Goal: Transaction & Acquisition: Purchase product/service

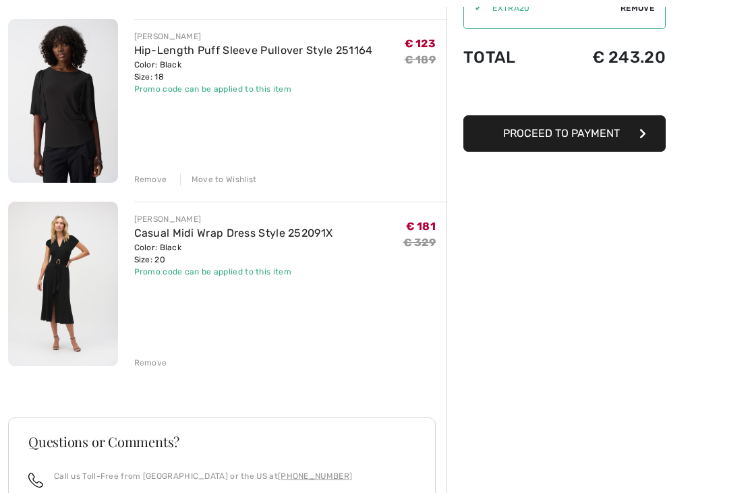
scroll to position [161, 0]
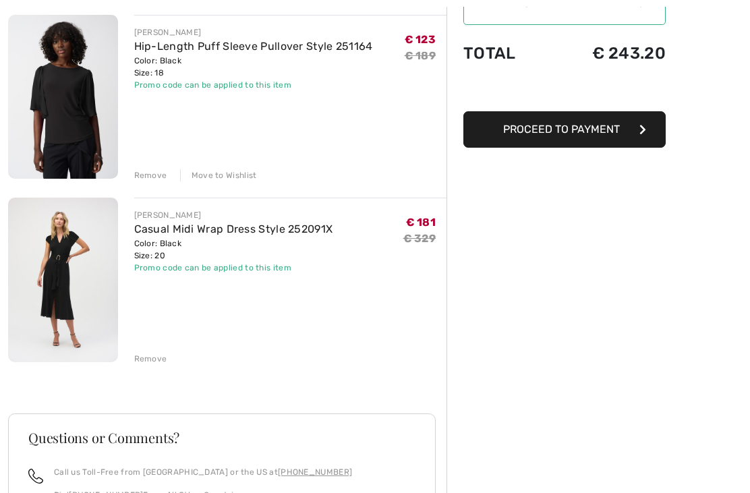
click at [154, 368] on div "JOSEPH RIBKOFF Hip-Length Puff Sleeve Pullover Style 251164 Color: Black Size: …" at bounding box center [227, 369] width 438 height 707
click at [148, 371] on div "JOSEPH RIBKOFF Hip-Length Puff Sleeve Pullover Style 251164 Color: Black Size: …" at bounding box center [227, 369] width 438 height 707
click at [152, 374] on div "JOSEPH RIBKOFF Hip-Length Puff Sleeve Pullover Style 251164 Color: Black Size: …" at bounding box center [227, 369] width 438 height 707
click at [151, 368] on div "JOSEPH RIBKOFF Hip-Length Puff Sleeve Pullover Style 251164 Color: Black Size: …" at bounding box center [227, 369] width 438 height 707
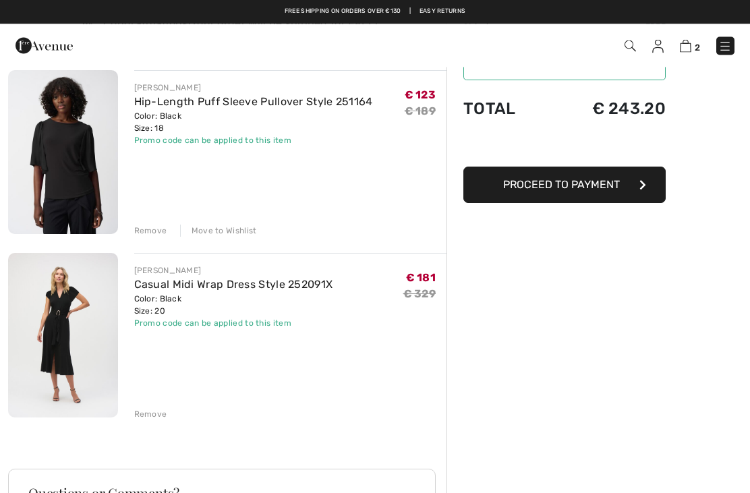
scroll to position [105, 0]
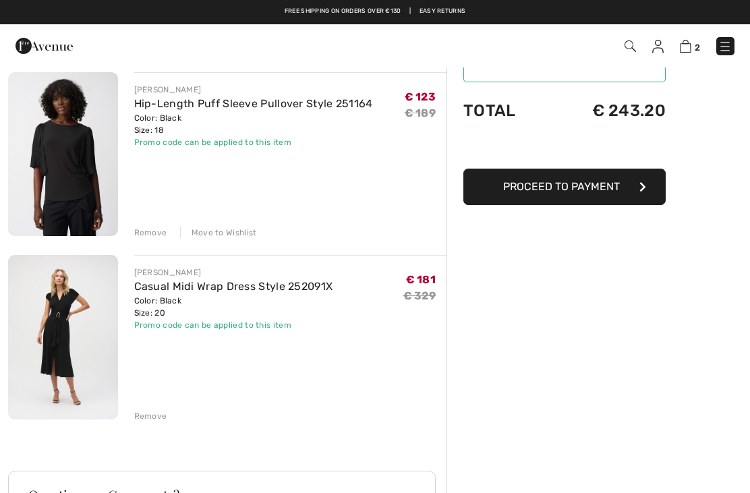
click at [152, 423] on div "JOSEPH RIBKOFF Hip-Length Puff Sleeve Pullover Style 251164 Color: Black Size: …" at bounding box center [227, 425] width 438 height 707
click at [153, 426] on div "JOSEPH RIBKOFF Hip-Length Puff Sleeve Pullover Style 251164 Color: Black Size: …" at bounding box center [227, 425] width 438 height 707
click at [697, 47] on span "2" at bounding box center [697, 47] width 5 height 10
click at [161, 410] on div "Remove" at bounding box center [150, 416] width 33 height 12
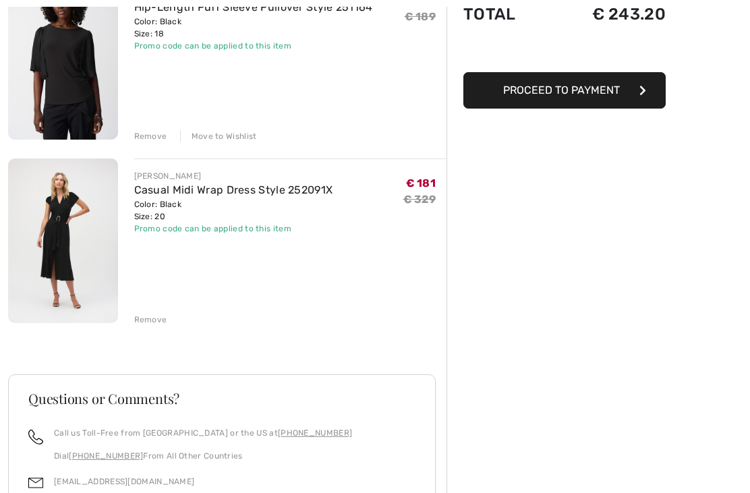
scroll to position [201, 0]
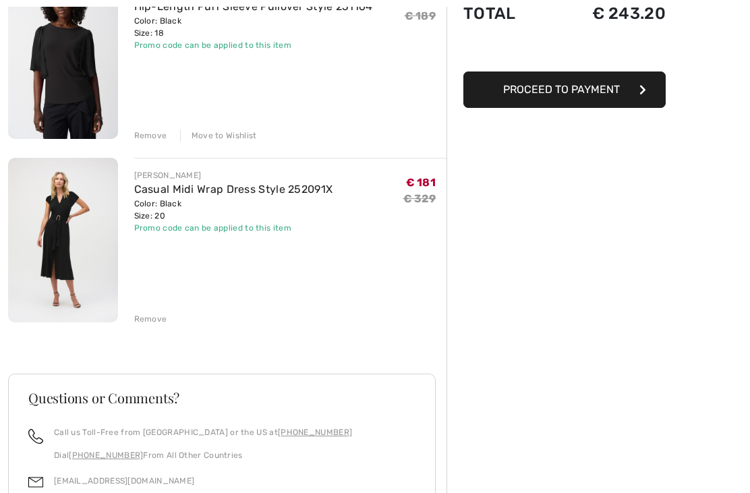
click at [150, 330] on div "JOSEPH RIBKOFF Hip-Length Puff Sleeve Pullover Style 251164 Color: Black Size: …" at bounding box center [227, 329] width 438 height 707
click at [153, 327] on div "JOSEPH RIBKOFF Hip-Length Puff Sleeve Pullover Style 251164 Color: Black Size: …" at bounding box center [227, 329] width 438 height 707
click at [159, 319] on div "Remove" at bounding box center [150, 320] width 33 height 12
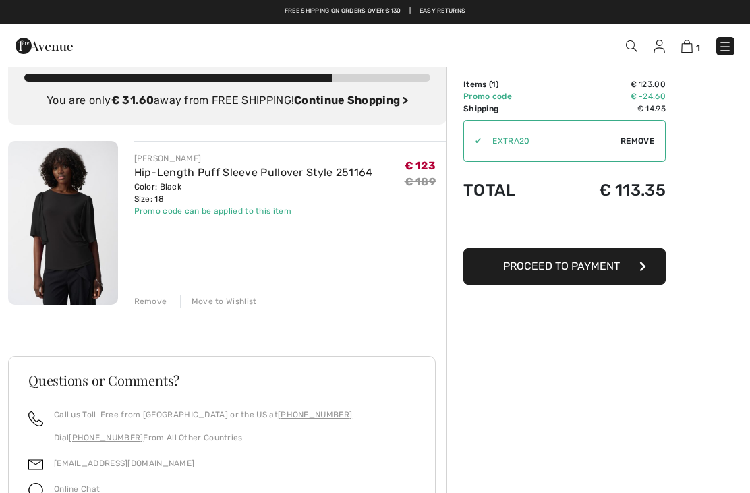
scroll to position [0, 0]
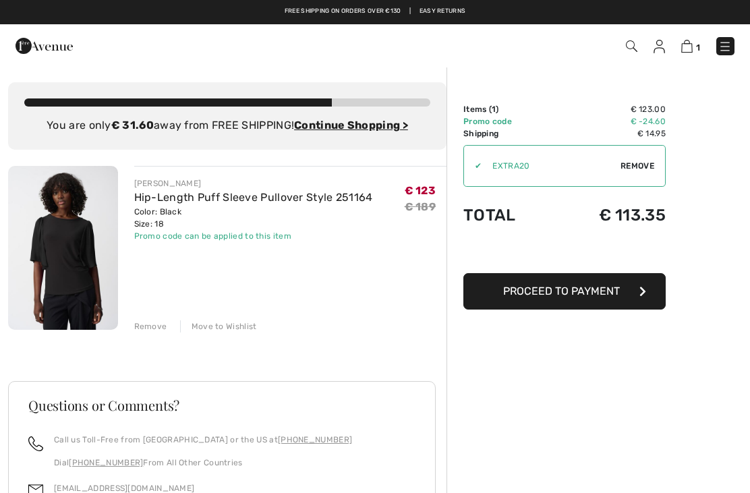
click at [652, 57] on div "1 Checkout" at bounding box center [529, 46] width 431 height 28
click at [656, 49] on img at bounding box center [659, 46] width 11 height 13
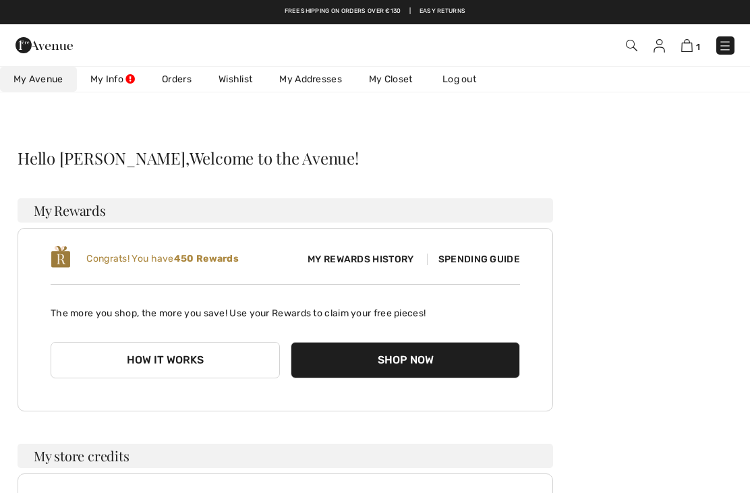
click at [240, 88] on link "Wishlist" at bounding box center [235, 79] width 61 height 25
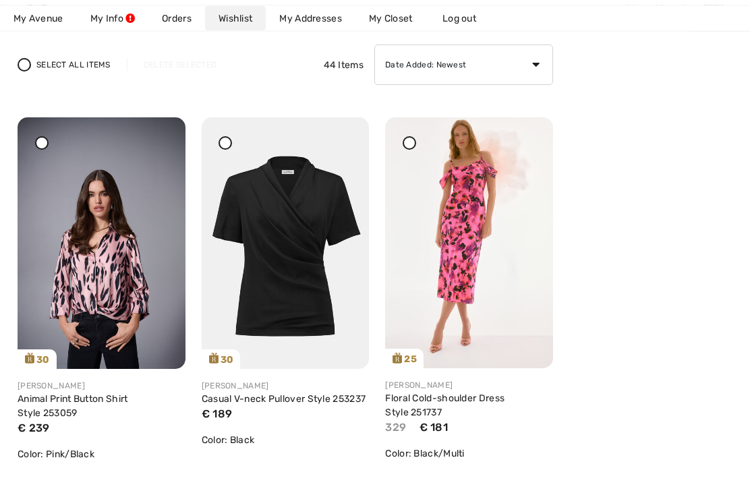
scroll to position [154, 0]
click at [301, 279] on img at bounding box center [286, 243] width 168 height 252
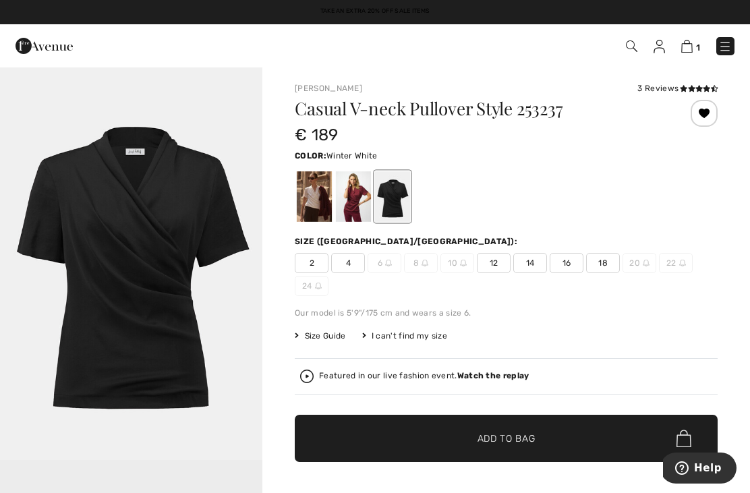
click at [326, 202] on div at bounding box center [314, 196] width 35 height 51
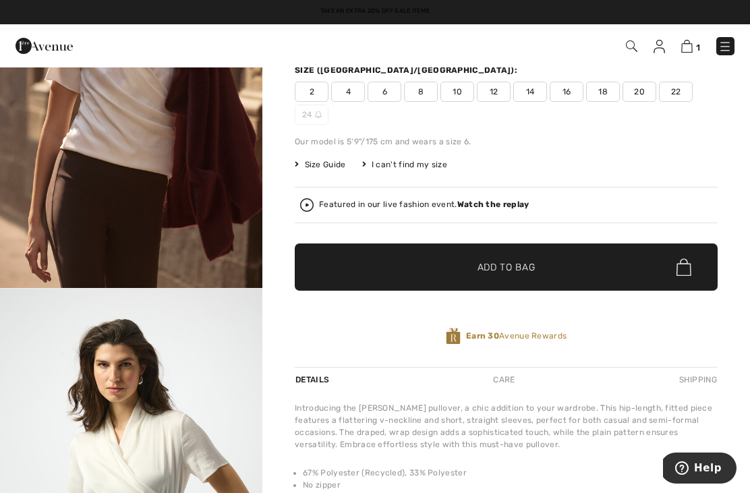
scroll to position [169, 0]
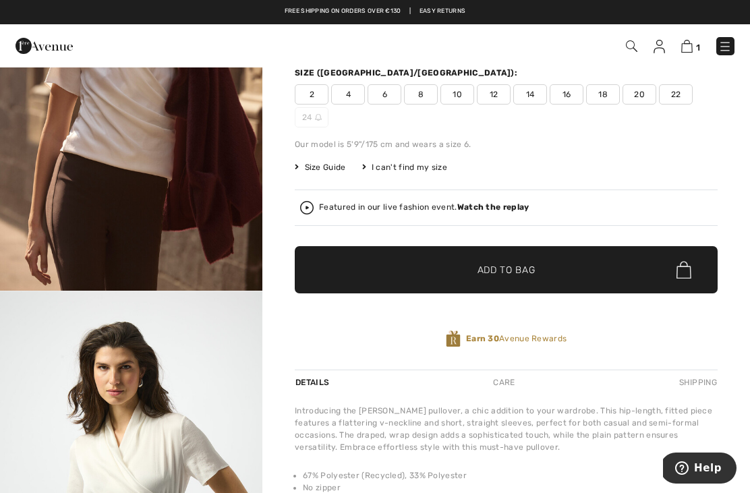
click at [323, 171] on span "Size Guide" at bounding box center [320, 167] width 51 height 12
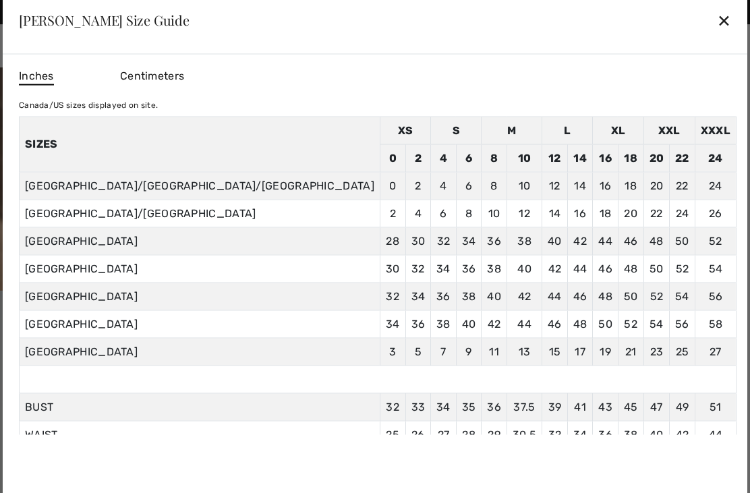
click at [717, 12] on div "✕" at bounding box center [724, 20] width 14 height 28
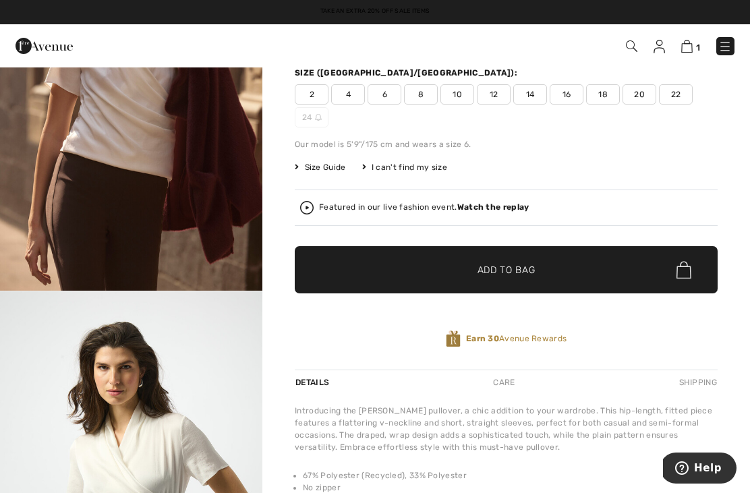
click at [601, 96] on span "18" at bounding box center [603, 94] width 34 height 20
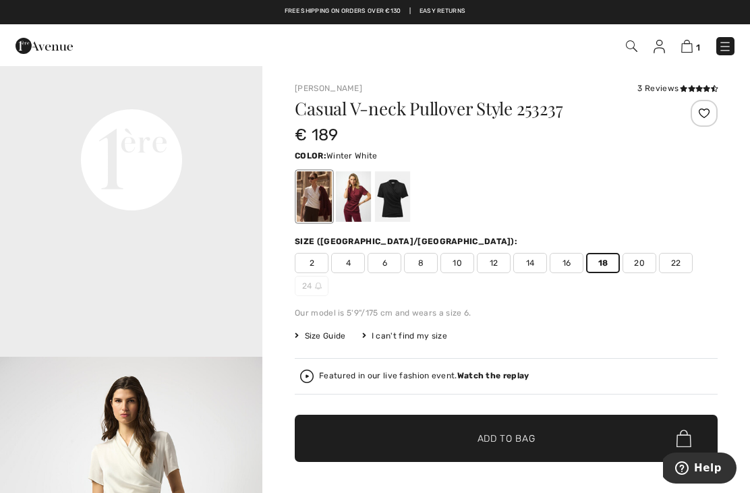
scroll to position [891, 0]
click at [637, 270] on span "20" at bounding box center [639, 263] width 34 height 20
click at [311, 197] on div at bounding box center [314, 196] width 35 height 51
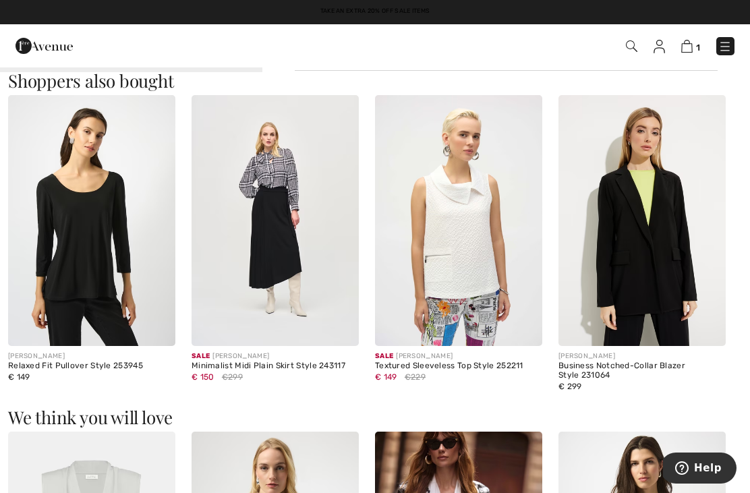
scroll to position [803, 0]
click at [730, 42] on img at bounding box center [724, 46] width 13 height 13
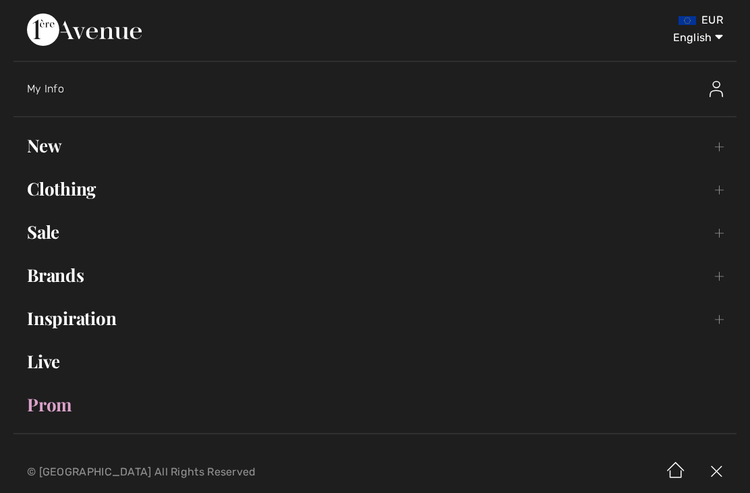
click at [57, 158] on link "New Toggle submenu" at bounding box center [374, 146] width 723 height 30
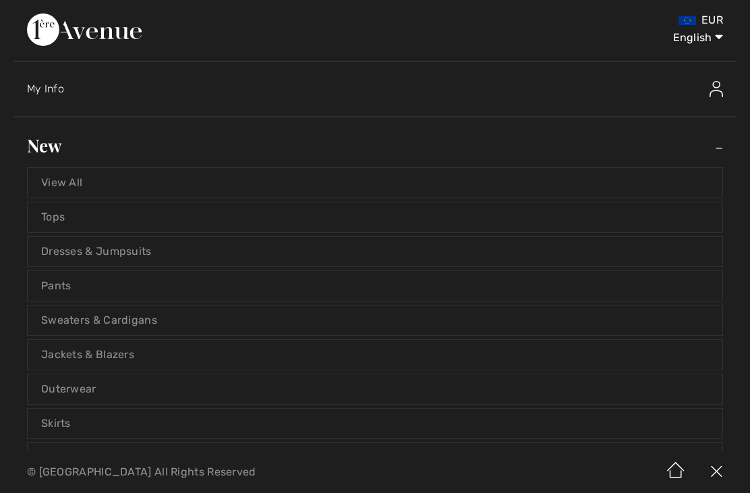
click at [81, 231] on link "Tops" at bounding box center [375, 217] width 695 height 30
click at [71, 221] on link "Tops" at bounding box center [375, 217] width 695 height 30
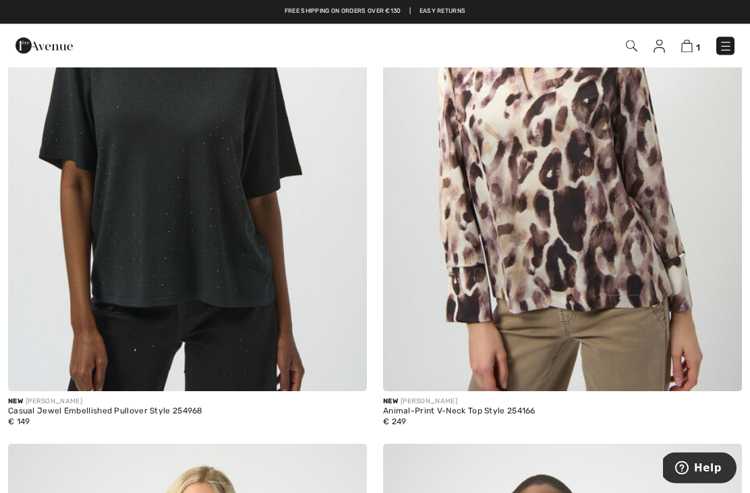
scroll to position [9749, 0]
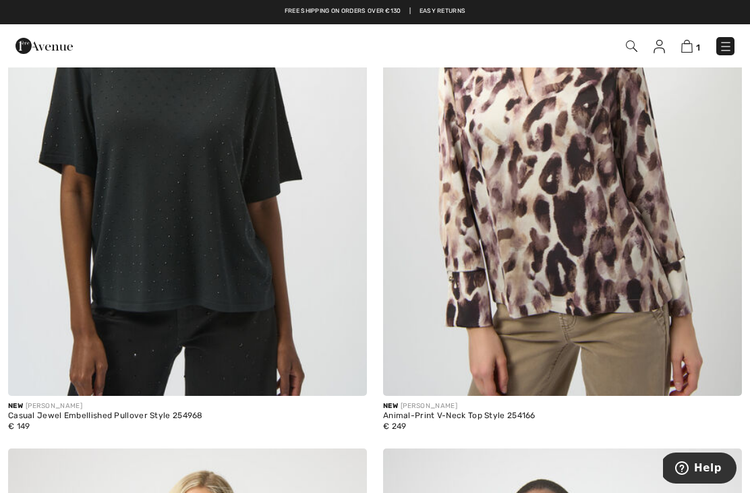
click at [187, 252] on img at bounding box center [187, 127] width 359 height 538
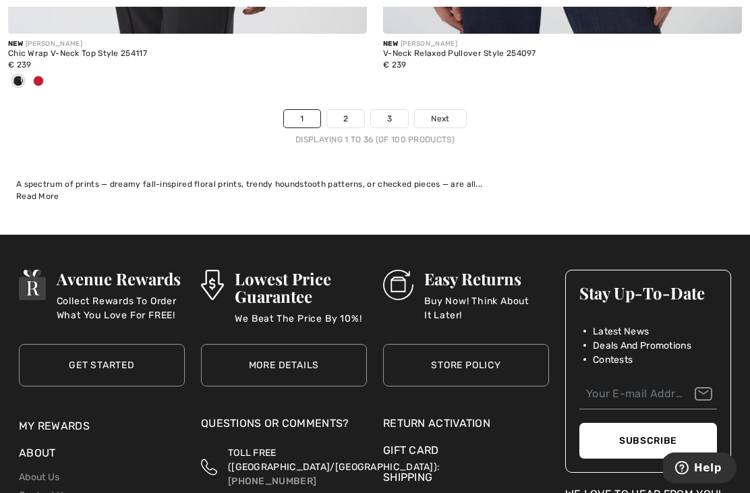
scroll to position [11294, 0]
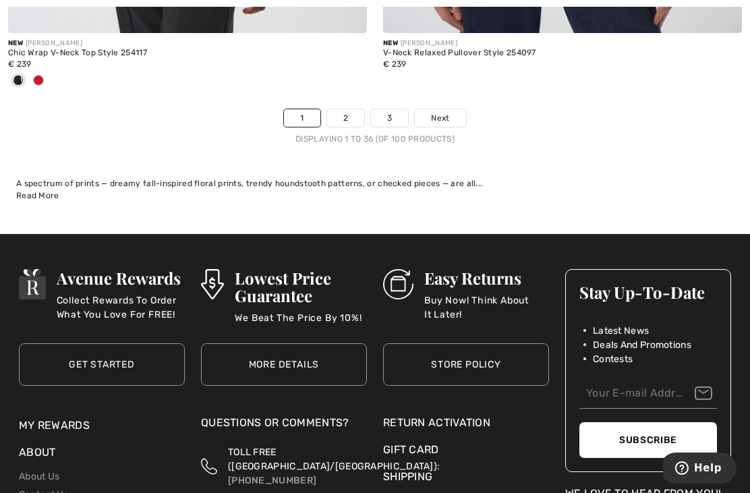
click at [343, 115] on link "2" at bounding box center [345, 118] width 37 height 18
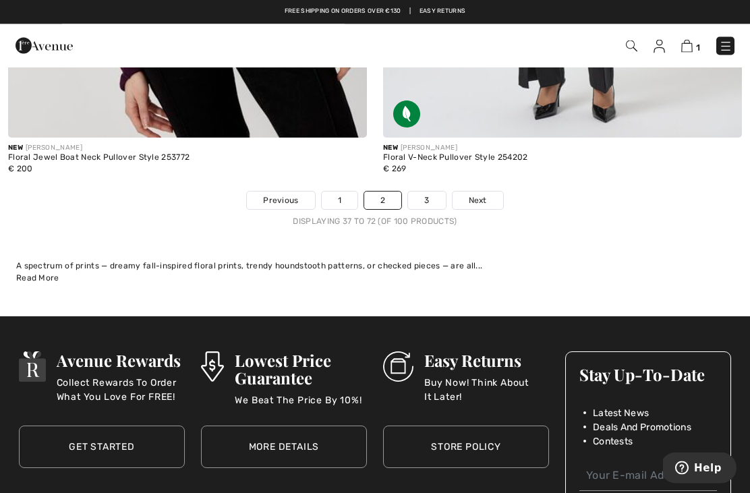
scroll to position [10946, 0]
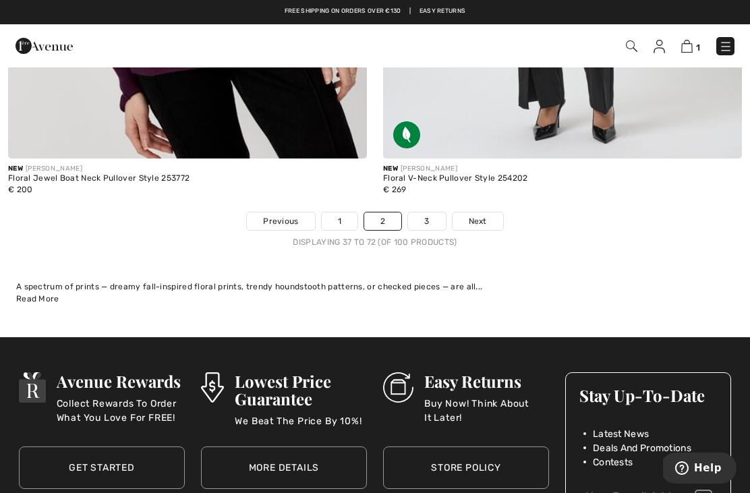
click at [426, 212] on link "3" at bounding box center [426, 221] width 37 height 18
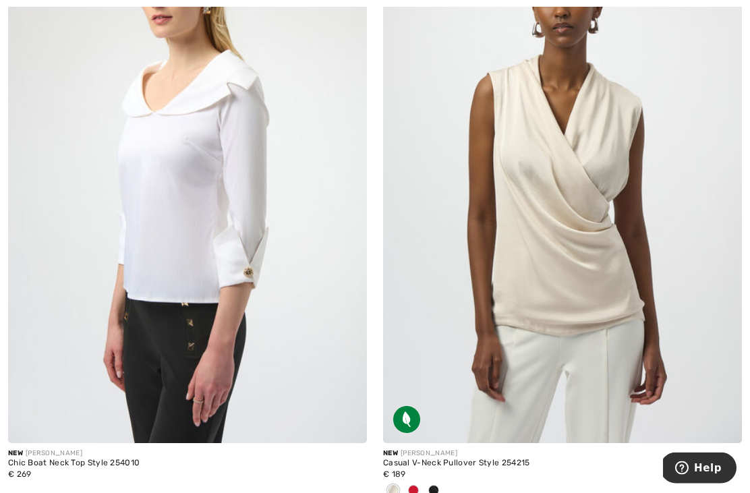
scroll to position [2775, 0]
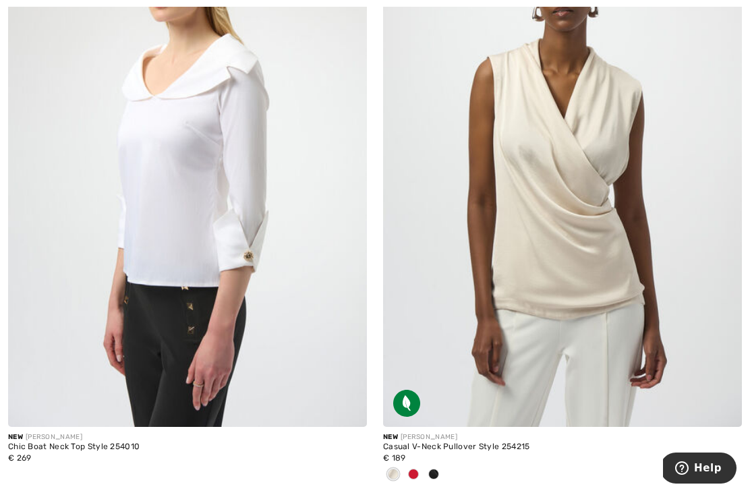
click at [591, 227] on img at bounding box center [562, 158] width 359 height 538
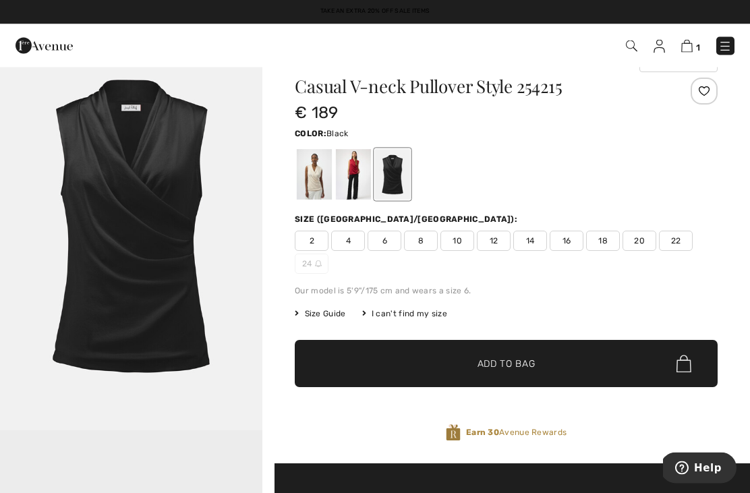
scroll to position [27, 0]
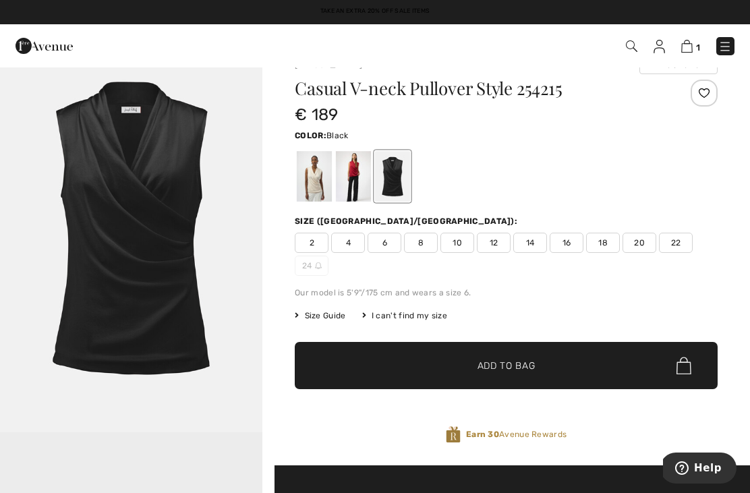
click at [179, 297] on img "1 / 1" at bounding box center [131, 235] width 262 height 393
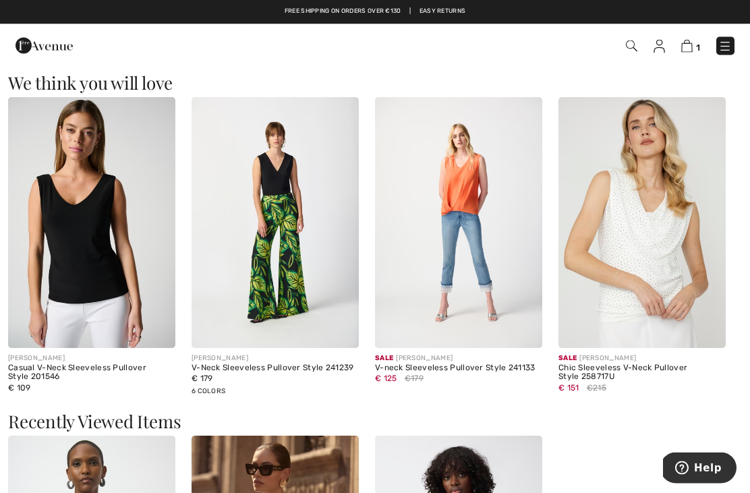
scroll to position [1529, 0]
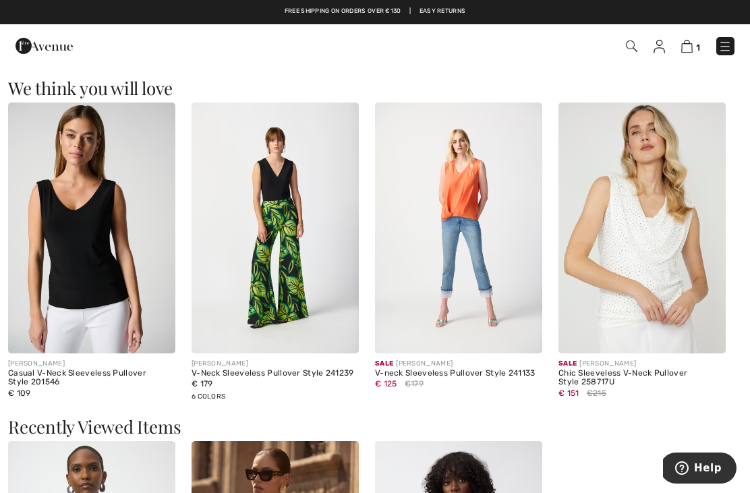
click at [638, 234] on img at bounding box center [641, 228] width 167 height 251
click at [633, 237] on img at bounding box center [641, 228] width 167 height 251
click at [662, 254] on img at bounding box center [641, 228] width 167 height 251
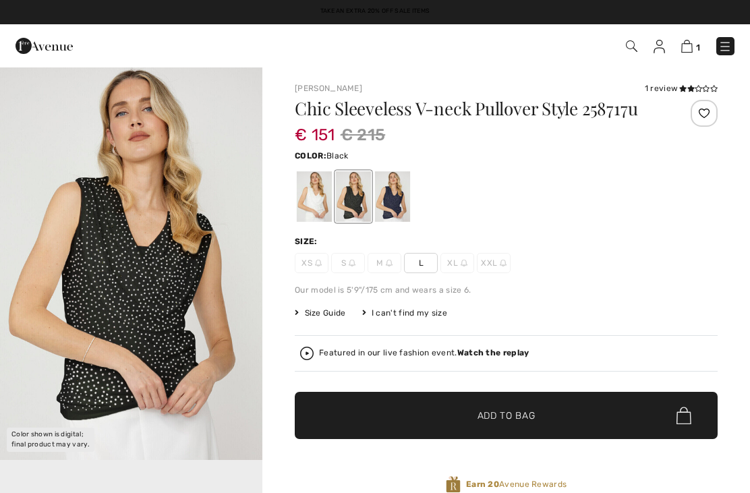
checkbox input "true"
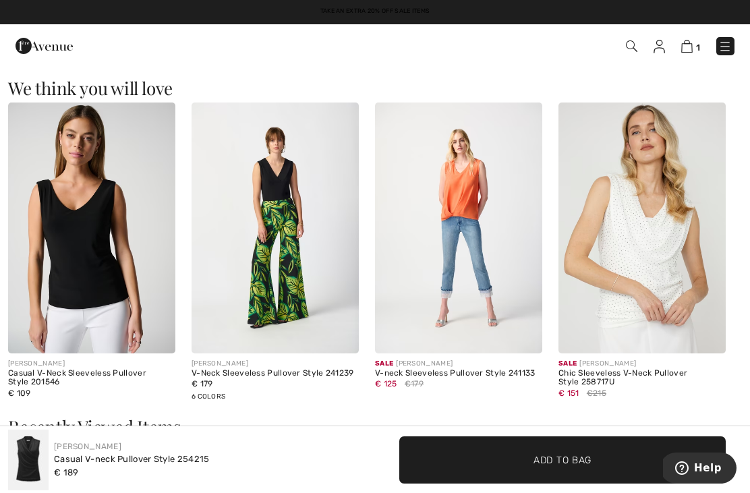
click at [694, 287] on img at bounding box center [641, 228] width 167 height 251
click at [610, 245] on img at bounding box center [641, 228] width 167 height 251
click at [631, 230] on img at bounding box center [641, 228] width 167 height 251
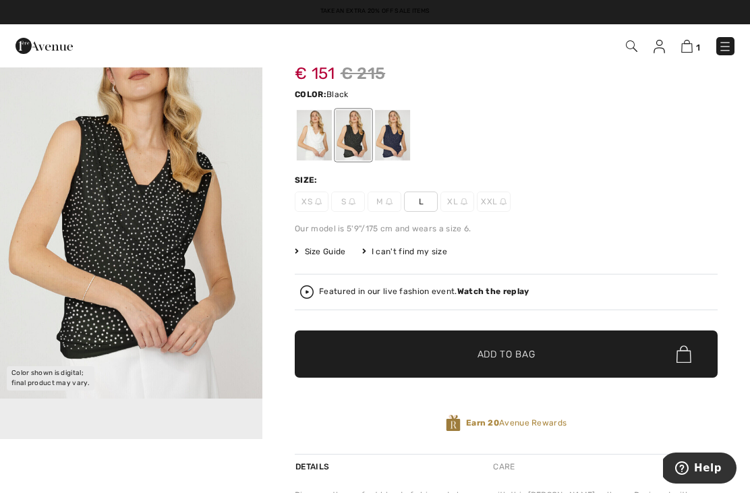
scroll to position [60, 0]
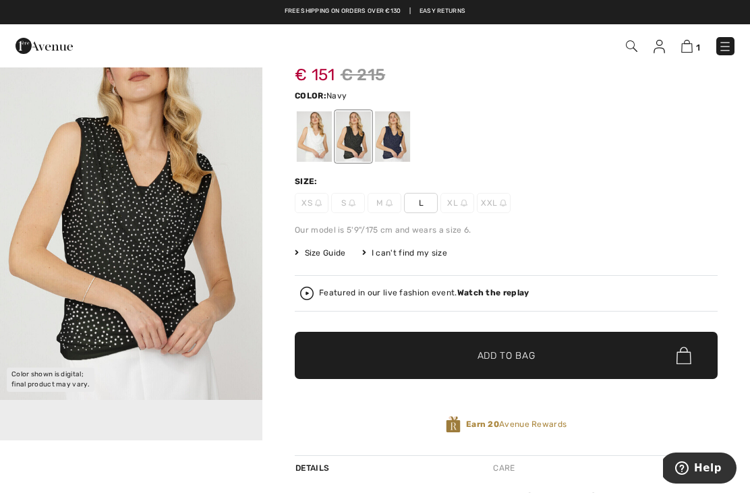
click at [394, 146] on div at bounding box center [392, 136] width 35 height 51
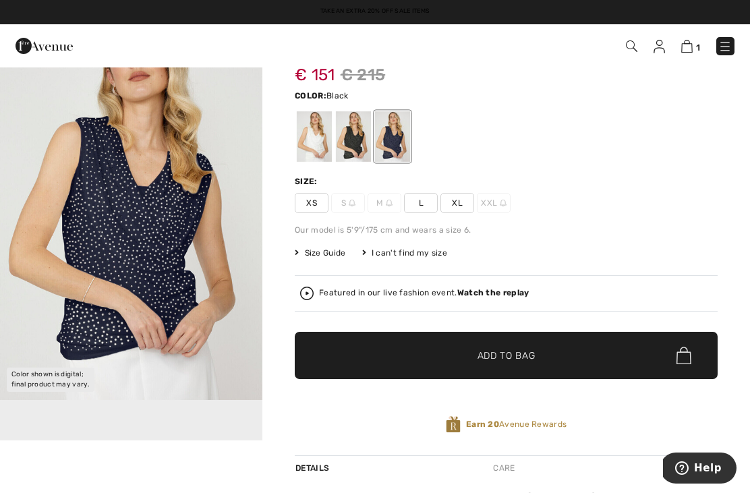
click at [358, 144] on div at bounding box center [353, 136] width 35 height 51
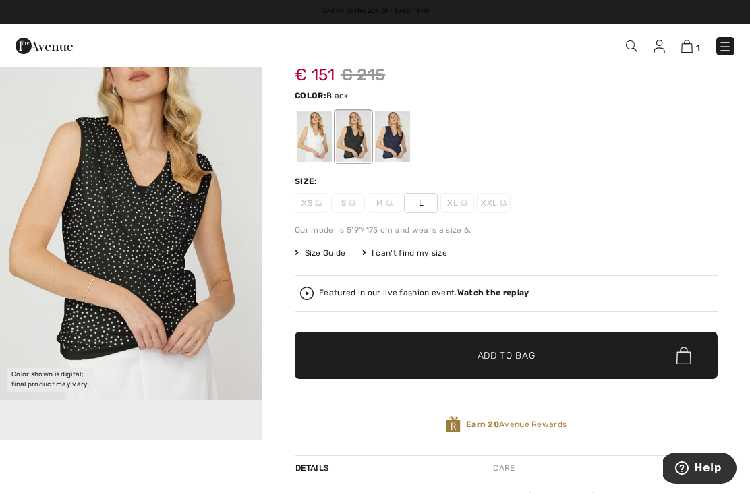
click at [312, 138] on div at bounding box center [314, 136] width 35 height 51
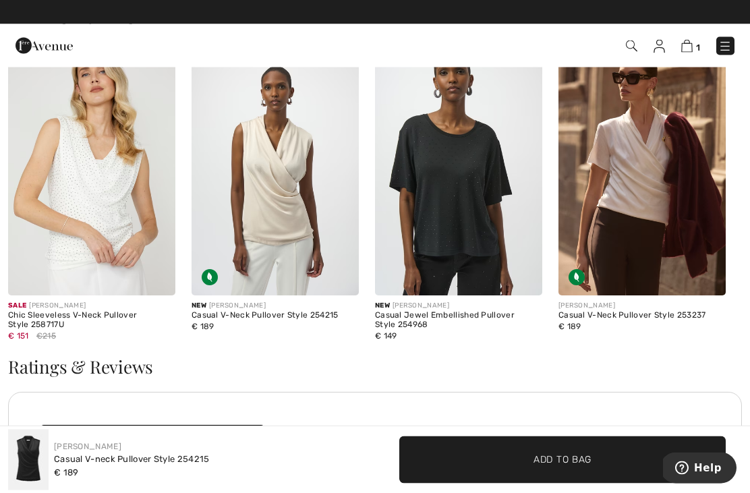
scroll to position [1925, 0]
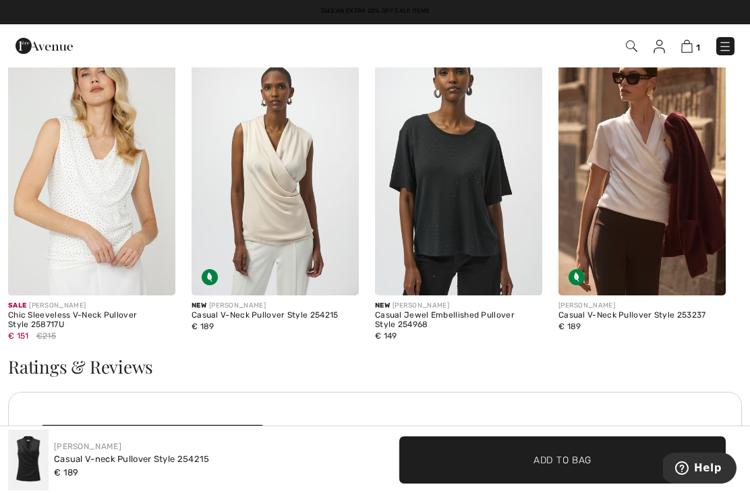
click at [644, 196] on img at bounding box center [641, 170] width 167 height 251
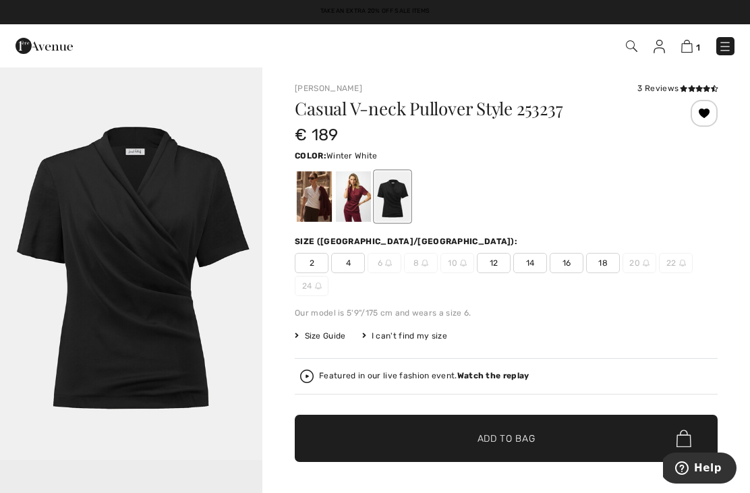
click at [315, 199] on div at bounding box center [314, 196] width 35 height 51
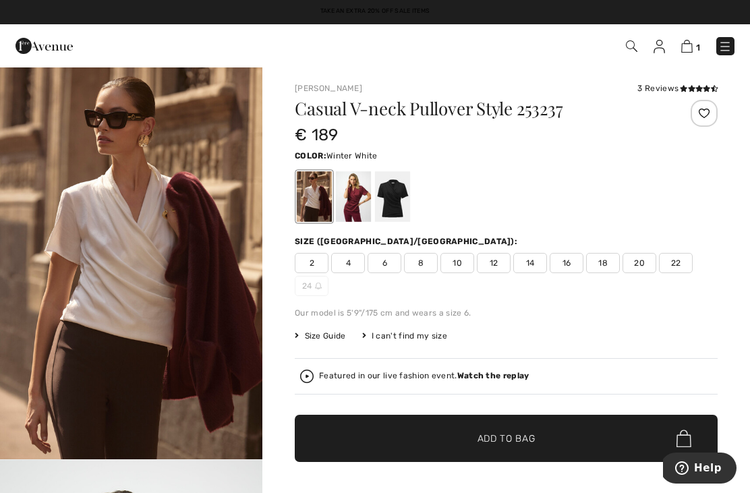
click at [635, 265] on span "20" at bounding box center [639, 263] width 34 height 20
click at [494, 433] on span "Add to Bag" at bounding box center [506, 439] width 58 height 14
click at [680, 49] on img at bounding box center [685, 46] width 11 height 13
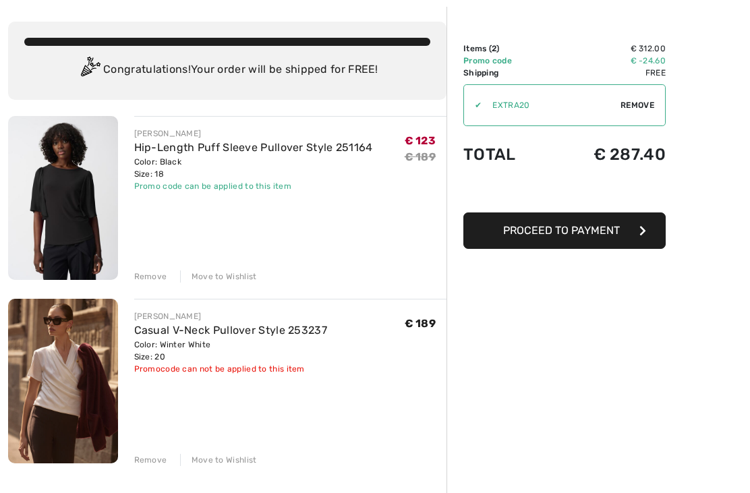
scroll to position [61, 0]
click at [151, 285] on div "[PERSON_NAME] Hip-Length Puff Sleeve Pullover Style 251164 Color: Black Size: 1…" at bounding box center [227, 469] width 438 height 707
click at [151, 276] on div "Remove" at bounding box center [150, 276] width 33 height 12
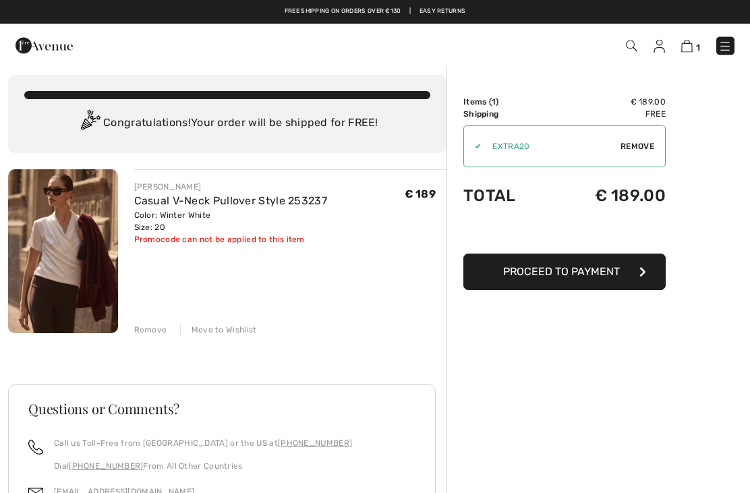
scroll to position [0, 0]
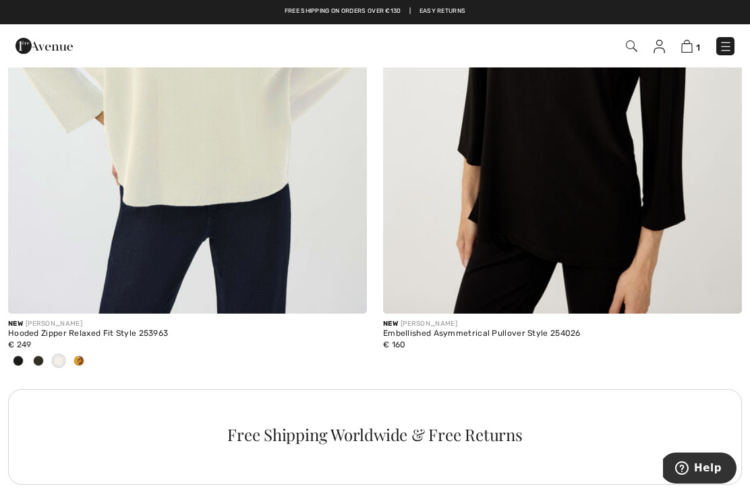
scroll to position [3501, 0]
click at [226, 163] on img at bounding box center [187, 45] width 359 height 538
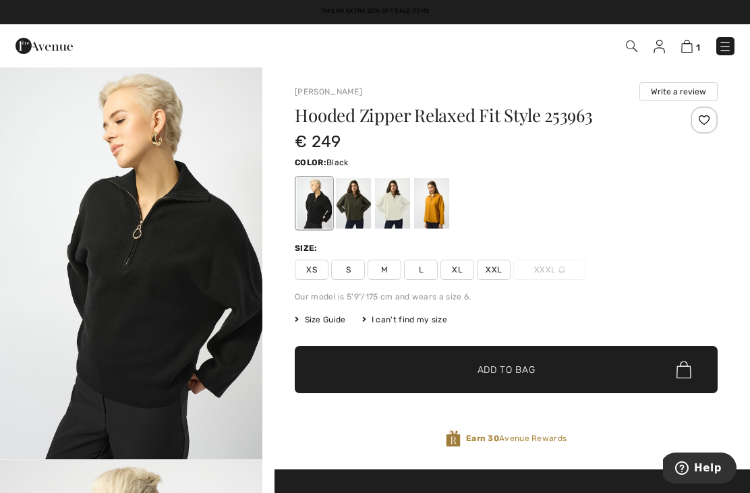
click at [401, 205] on div at bounding box center [392, 203] width 35 height 51
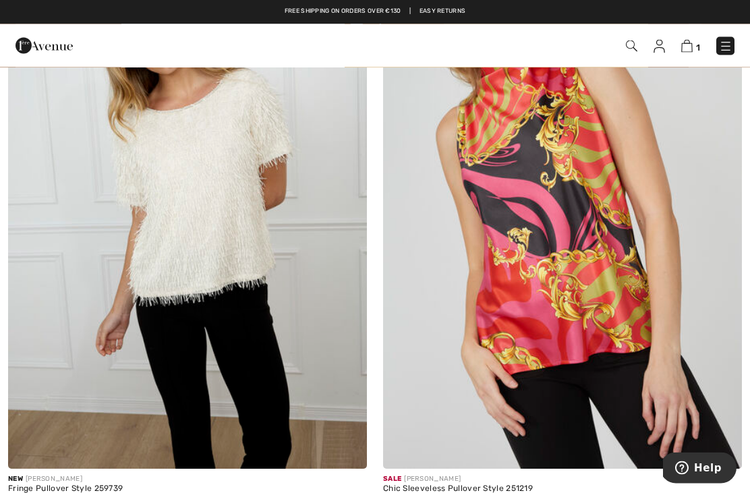
scroll to position [8449, 0]
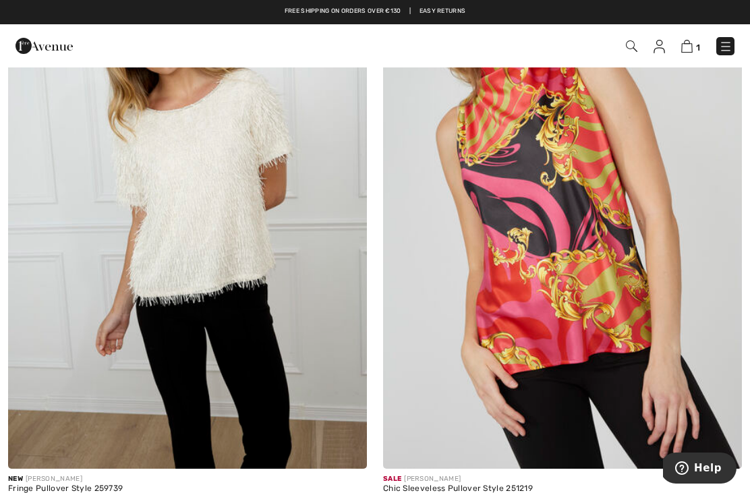
click at [728, 53] on img at bounding box center [725, 46] width 13 height 13
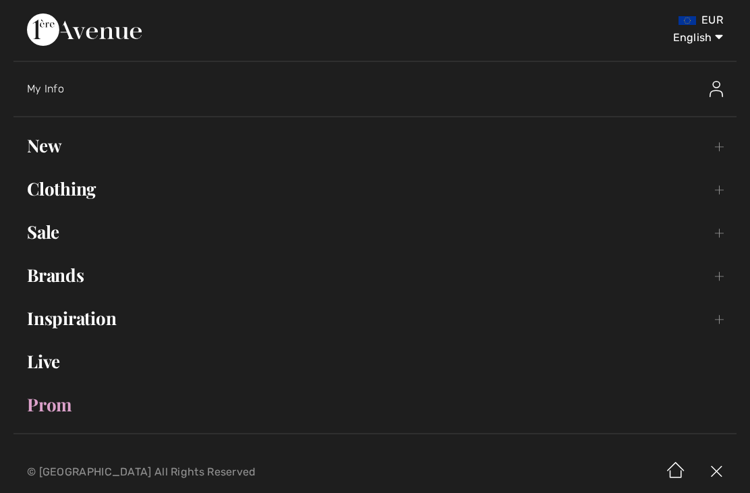
click at [35, 153] on link "New Toggle submenu" at bounding box center [374, 146] width 723 height 30
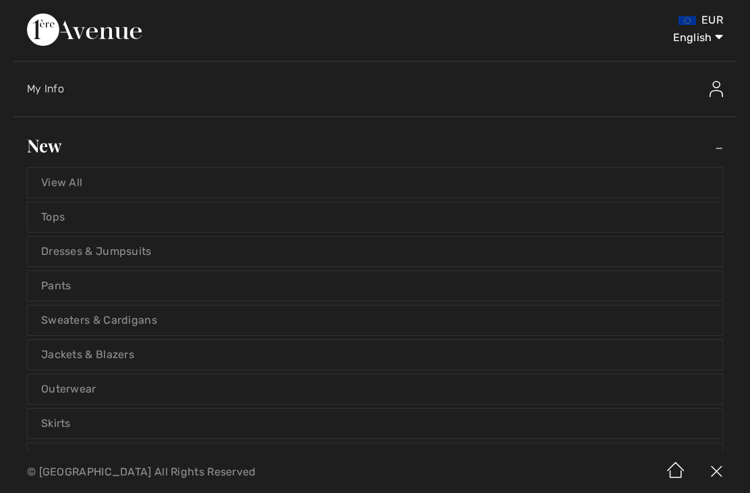
click at [67, 227] on link "Tops" at bounding box center [375, 217] width 695 height 30
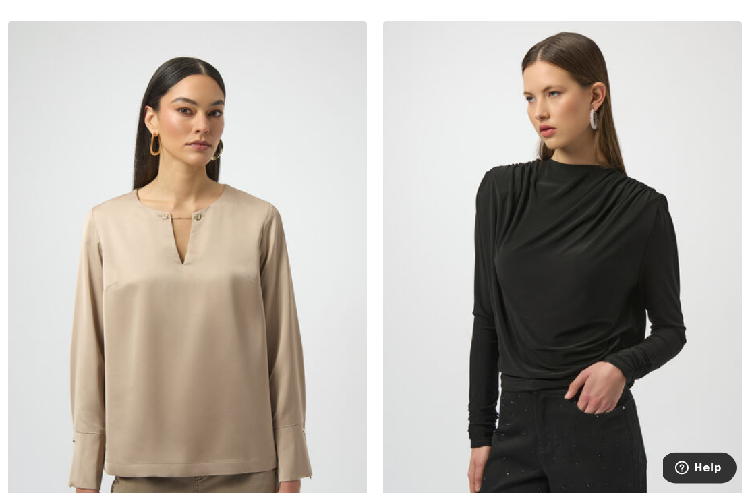
scroll to position [3988, 0]
click at [590, 269] on img at bounding box center [562, 289] width 359 height 538
click at [587, 218] on img at bounding box center [562, 289] width 359 height 538
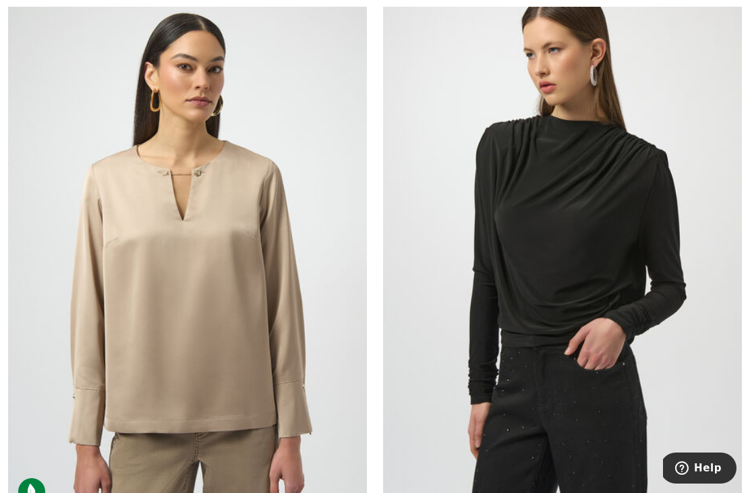
click at [602, 197] on img at bounding box center [562, 246] width 359 height 538
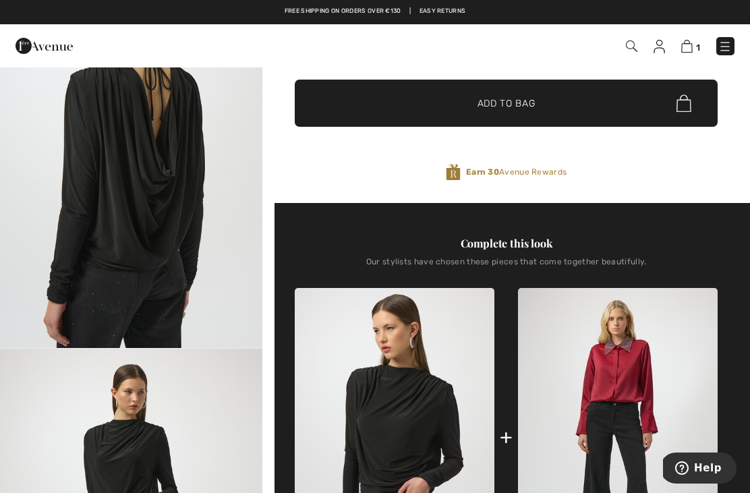
scroll to position [138, 0]
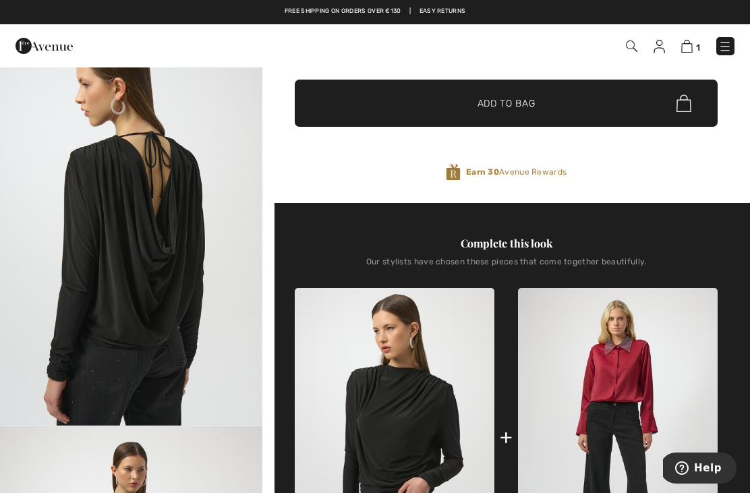
click at [159, 274] on img "2 / 4" at bounding box center [131, 228] width 262 height 393
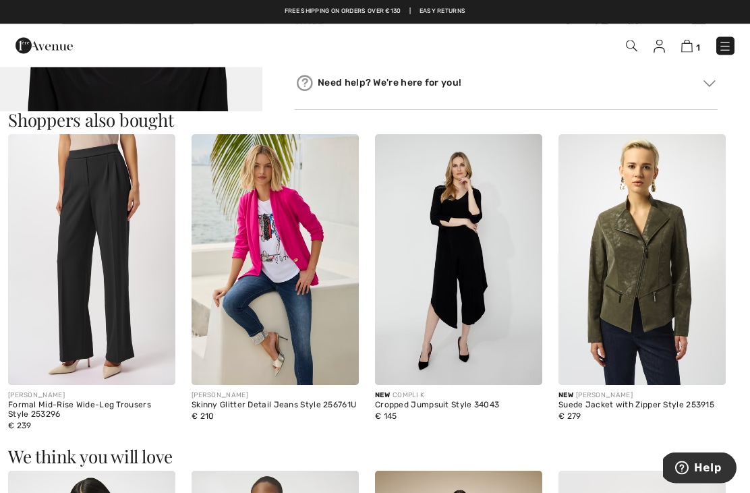
scroll to position [1161, 0]
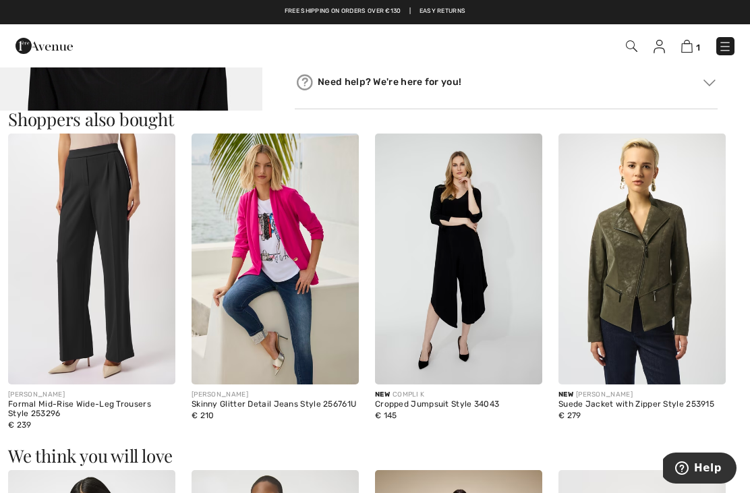
click at [649, 306] on img at bounding box center [641, 259] width 167 height 251
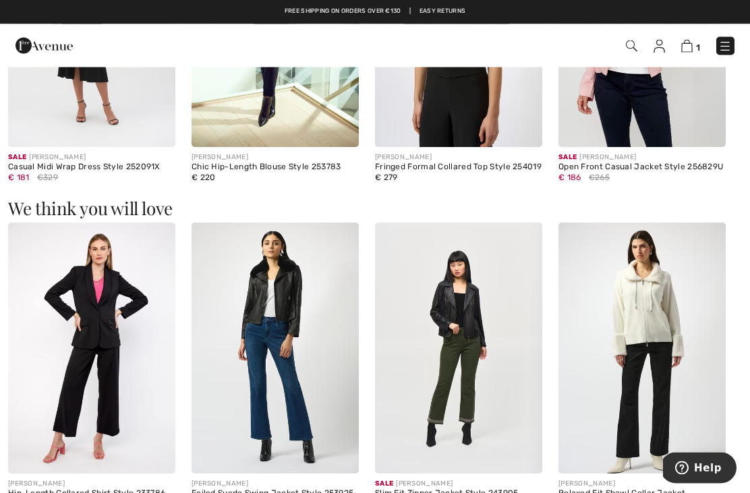
scroll to position [1424, 0]
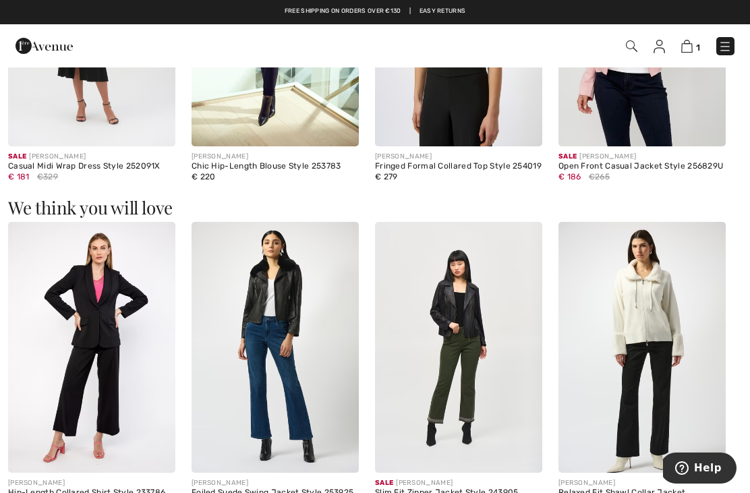
click at [653, 323] on img at bounding box center [641, 347] width 167 height 251
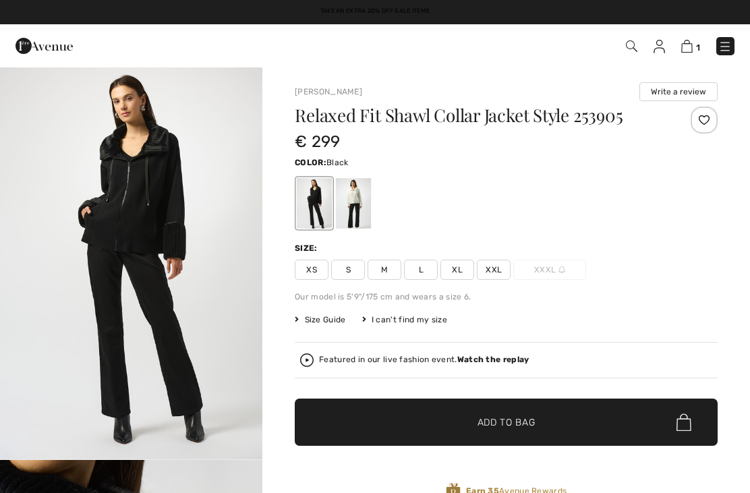
checkbox input "true"
click at [360, 199] on div at bounding box center [353, 203] width 35 height 51
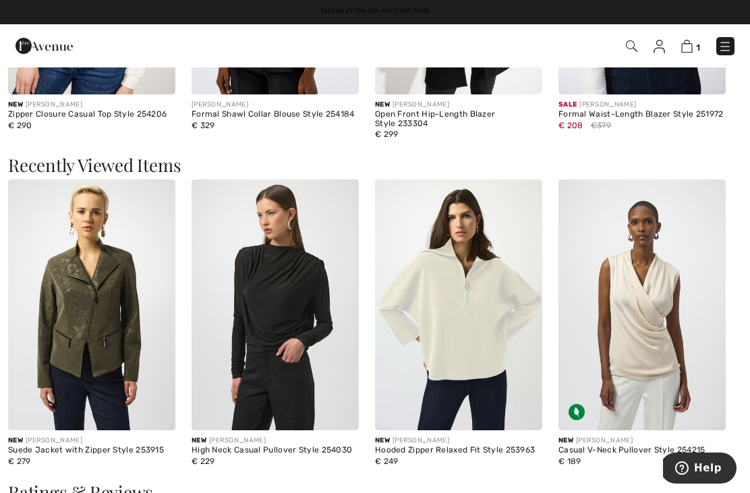
scroll to position [1368, 0]
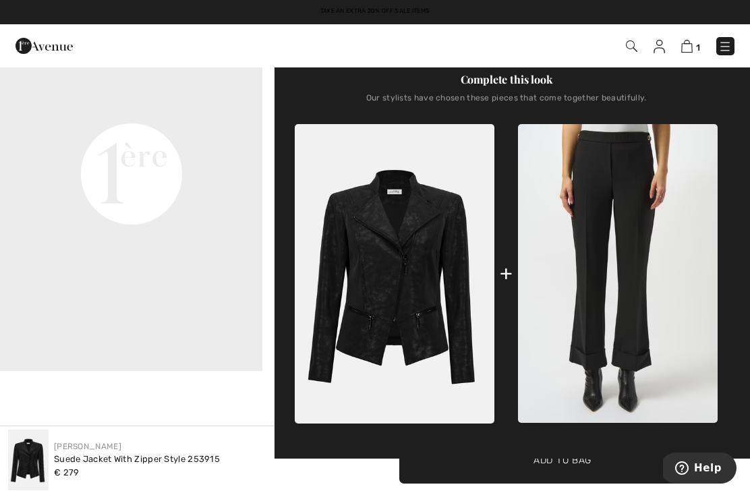
scroll to position [482, 0]
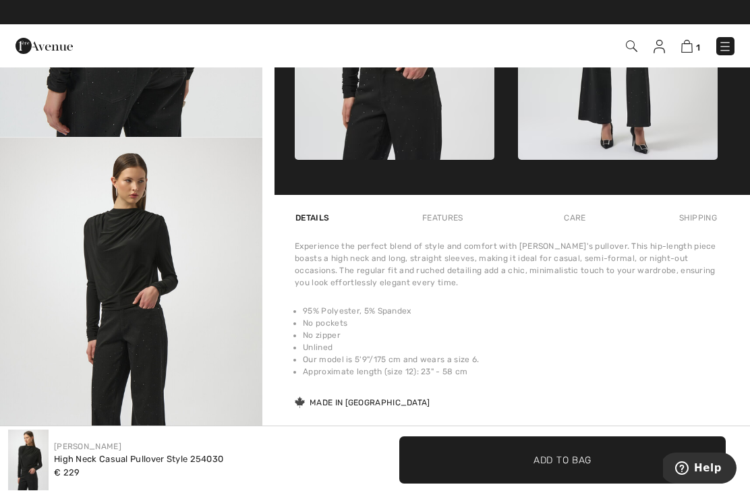
scroll to position [715, 0]
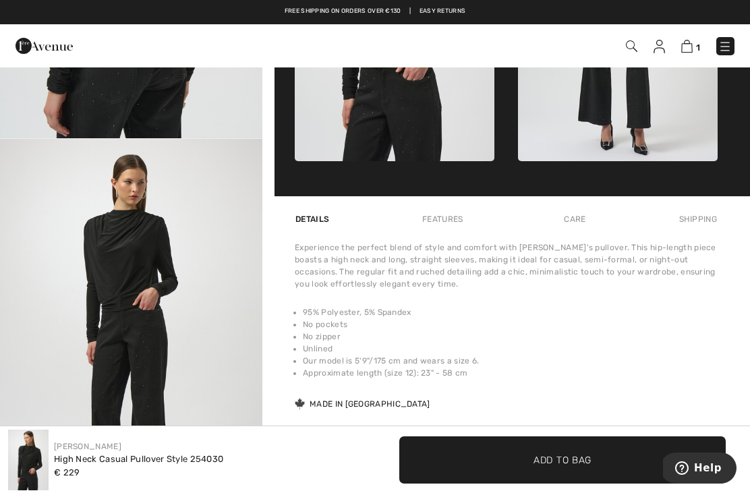
click at [719, 54] on link at bounding box center [725, 46] width 18 height 18
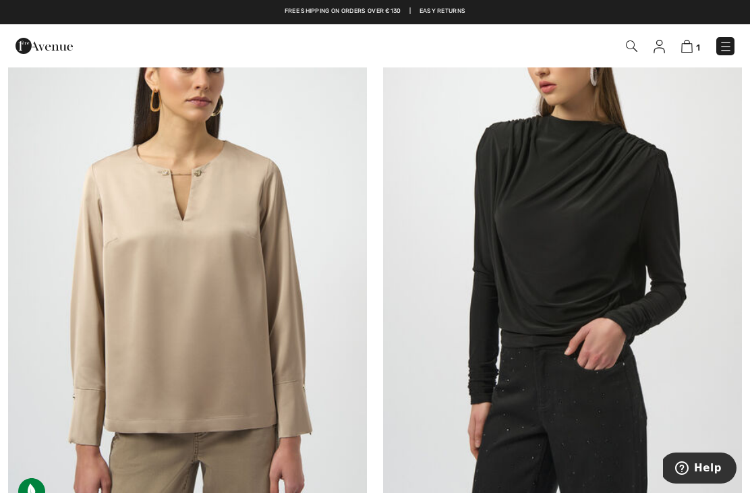
click at [723, 53] on img at bounding box center [725, 46] width 13 height 13
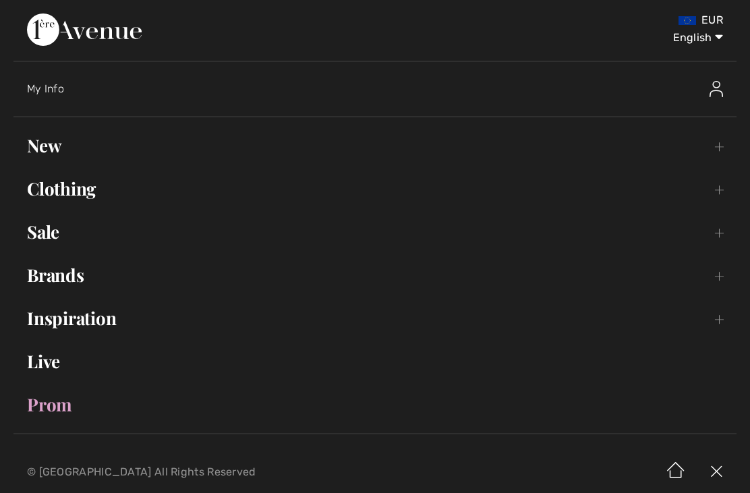
click at [88, 194] on link "Clothing Toggle submenu" at bounding box center [374, 189] width 723 height 30
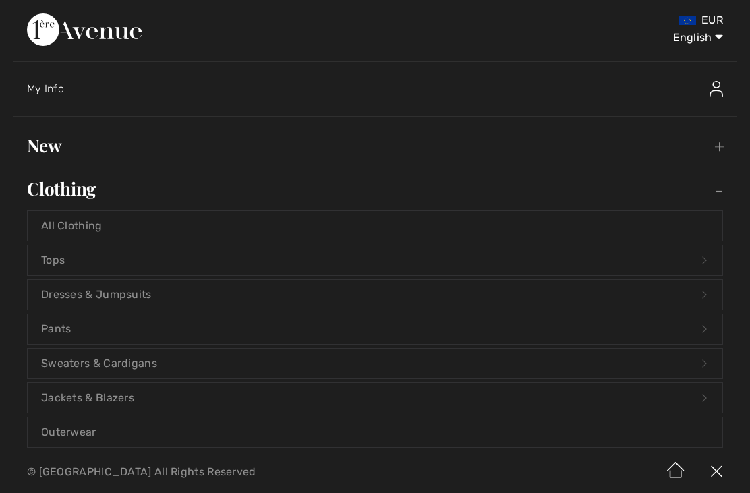
click at [77, 441] on link "Outerwear" at bounding box center [375, 432] width 695 height 30
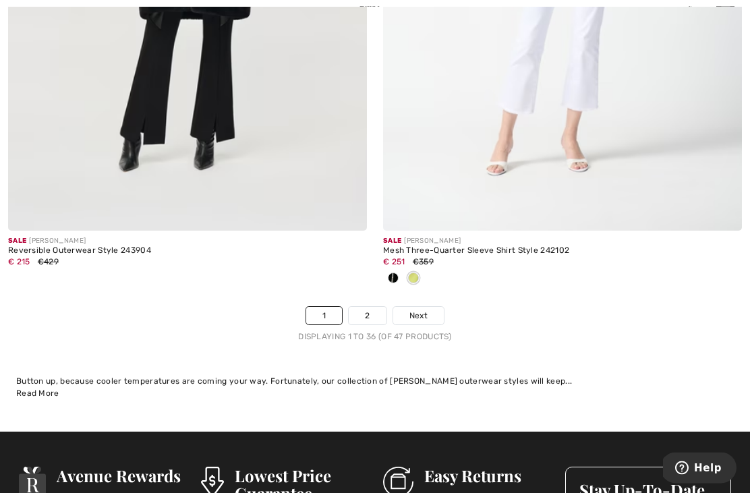
scroll to position [11104, 0]
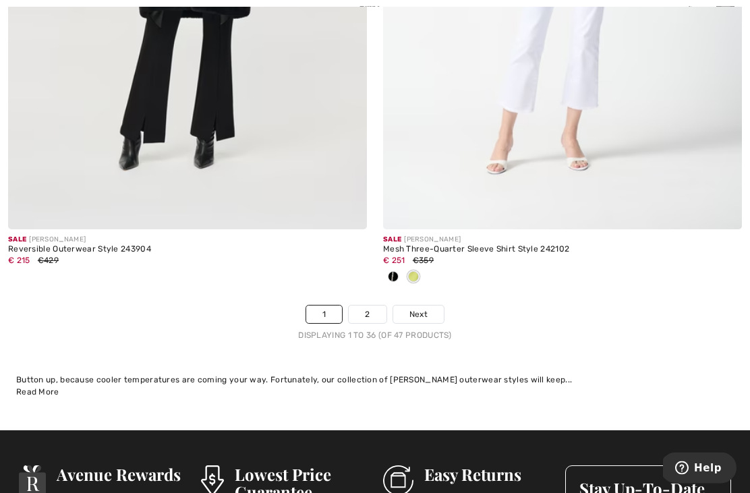
click at [364, 312] on link "2" at bounding box center [367, 315] width 37 height 18
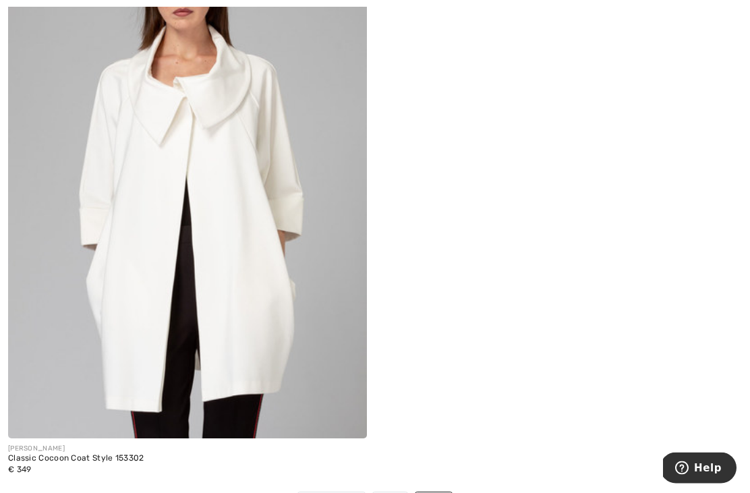
scroll to position [3318, 0]
